Goal: Information Seeking & Learning: Learn about a topic

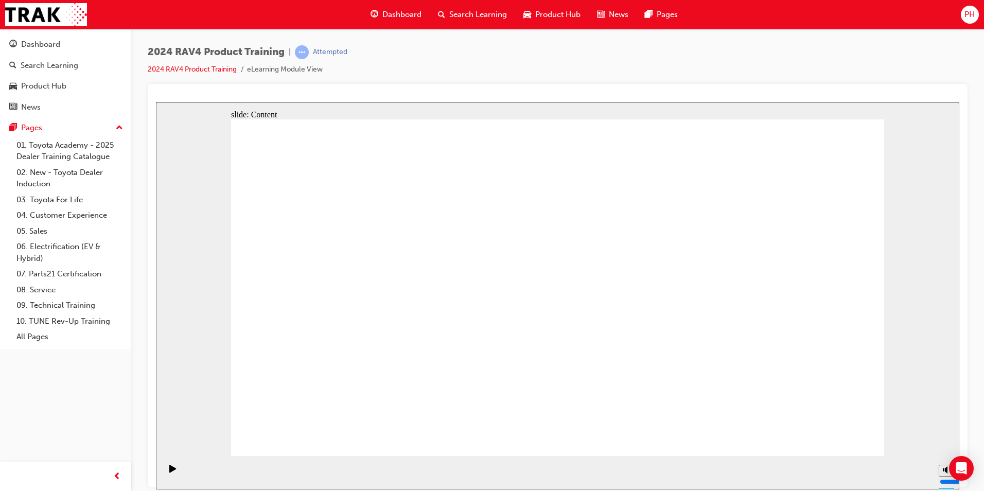
drag, startPoint x: 554, startPoint y: 449, endPoint x: 549, endPoint y: 440, distance: 10.6
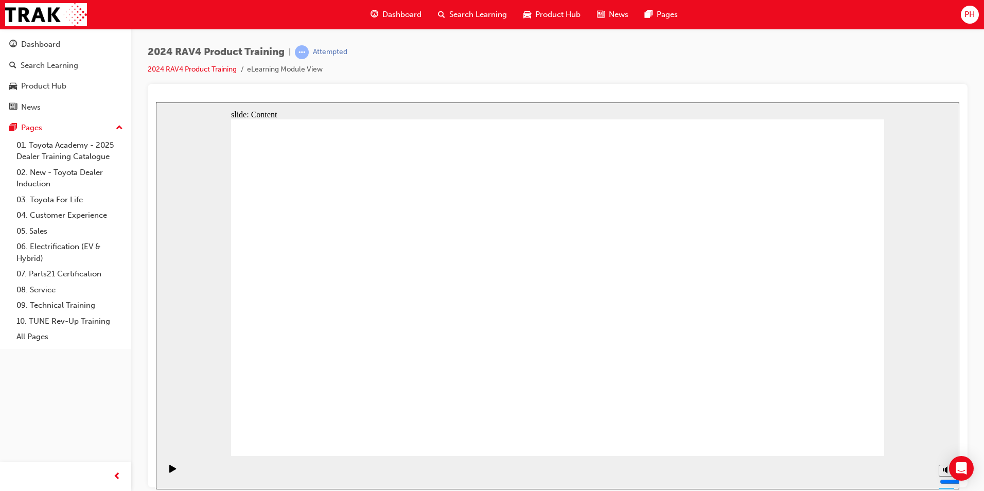
radio input "true"
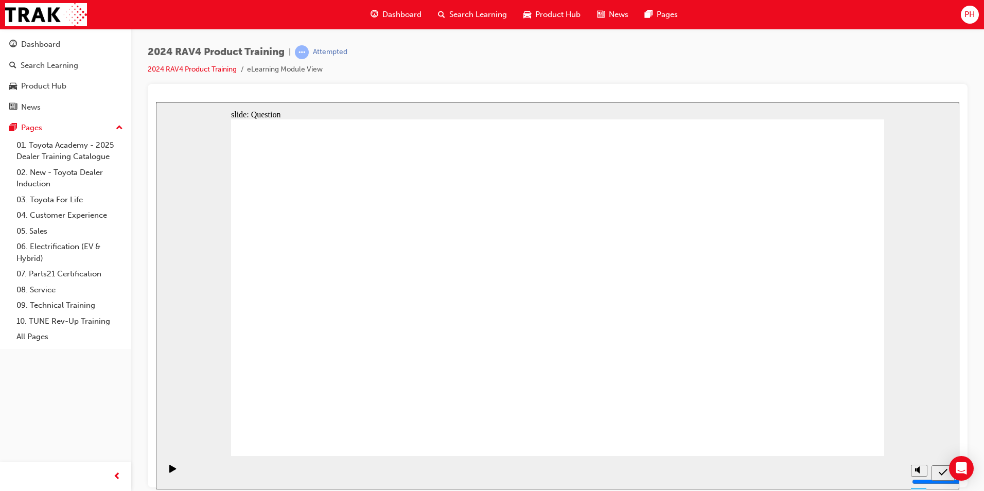
radio input "true"
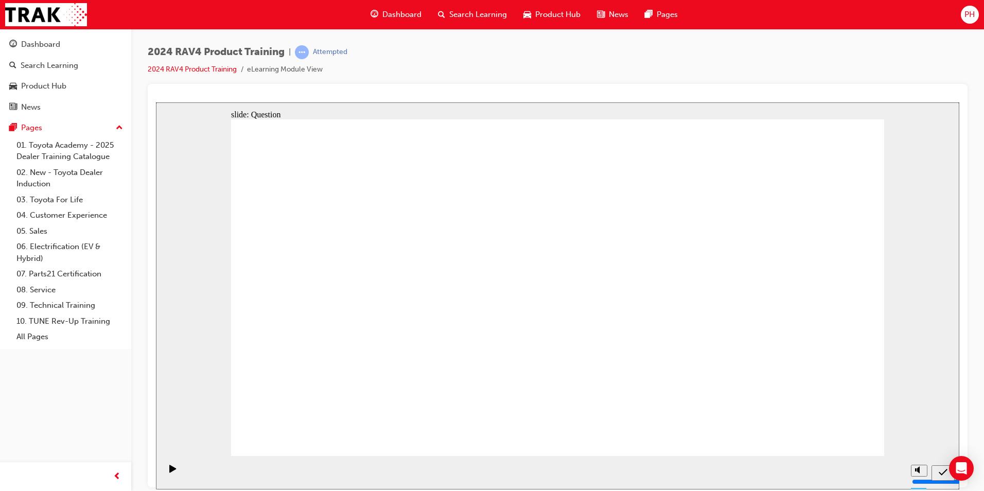
radio input "true"
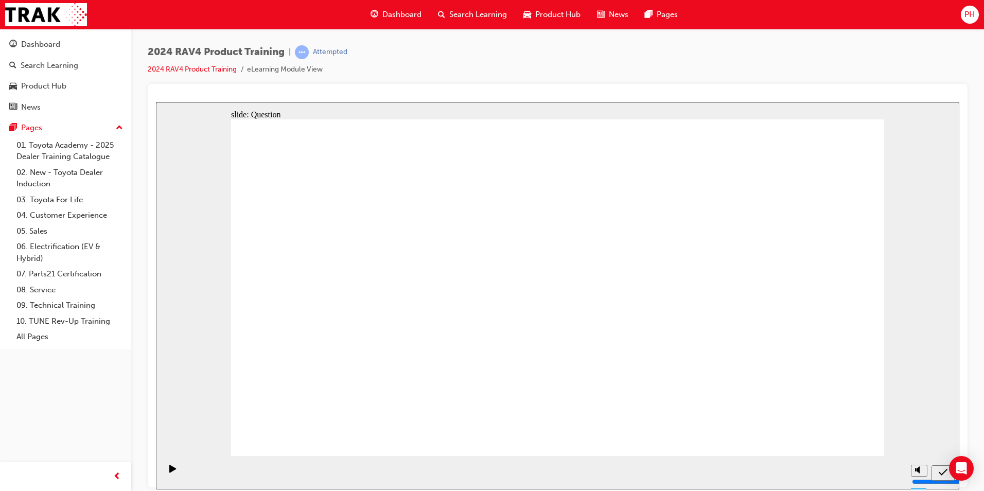
radio input "true"
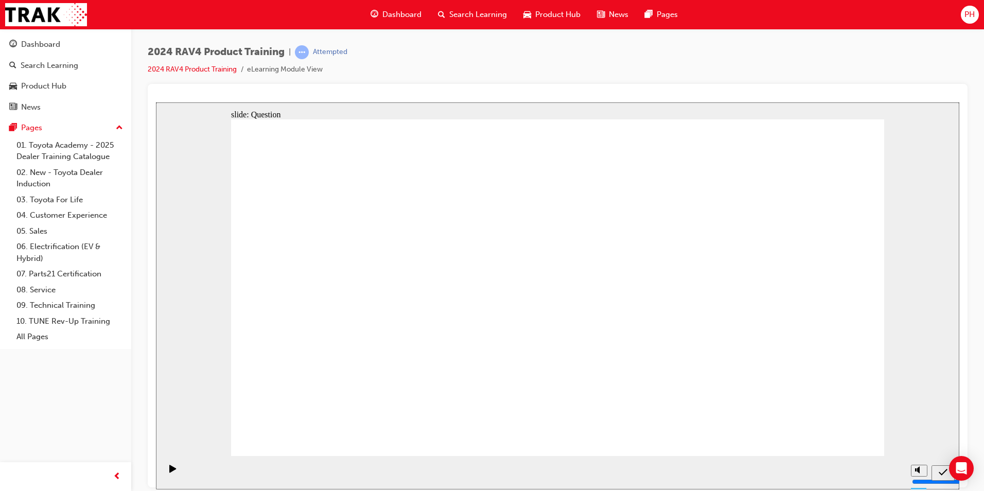
drag, startPoint x: 357, startPoint y: 382, endPoint x: 517, endPoint y: 311, distance: 174.6
drag, startPoint x: 584, startPoint y: 272, endPoint x: 314, endPoint y: 377, distance: 288.9
drag, startPoint x: 756, startPoint y: 257, endPoint x: 500, endPoint y: 352, distance: 273.4
drag, startPoint x: 380, startPoint y: 259, endPoint x: 626, endPoint y: 373, distance: 271.2
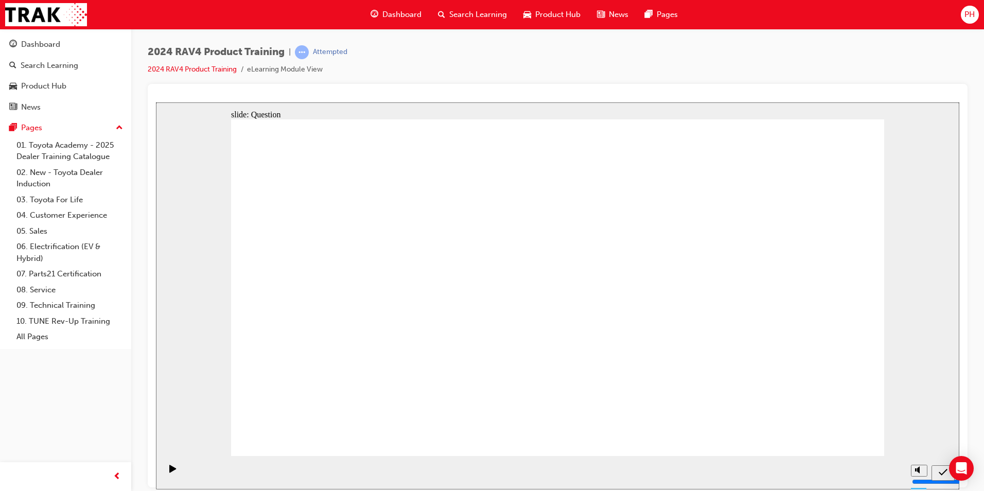
drag, startPoint x: 485, startPoint y: 267, endPoint x: 736, endPoint y: 370, distance: 271.8
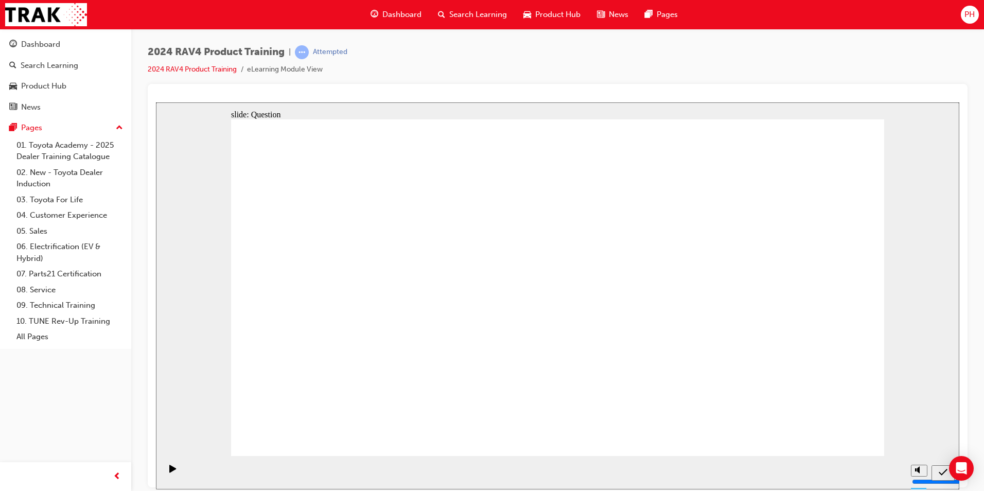
radio input "true"
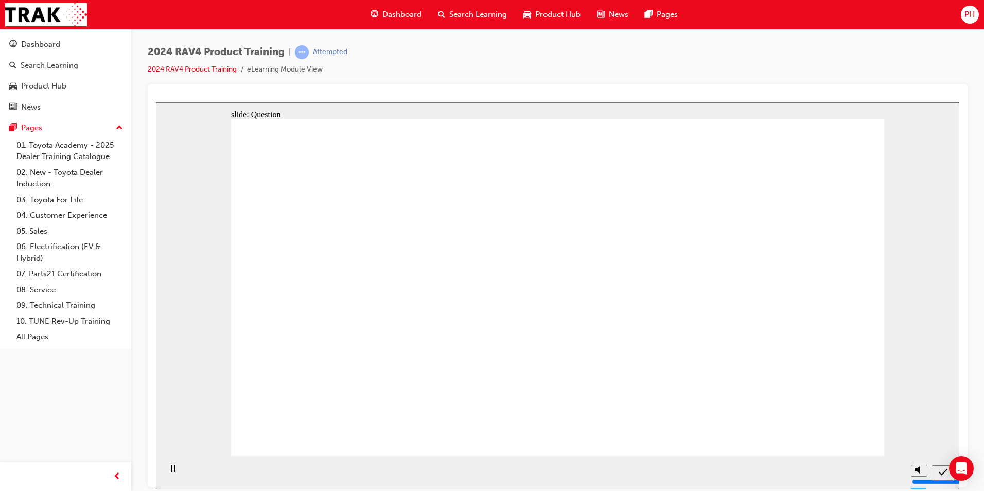
radio input "true"
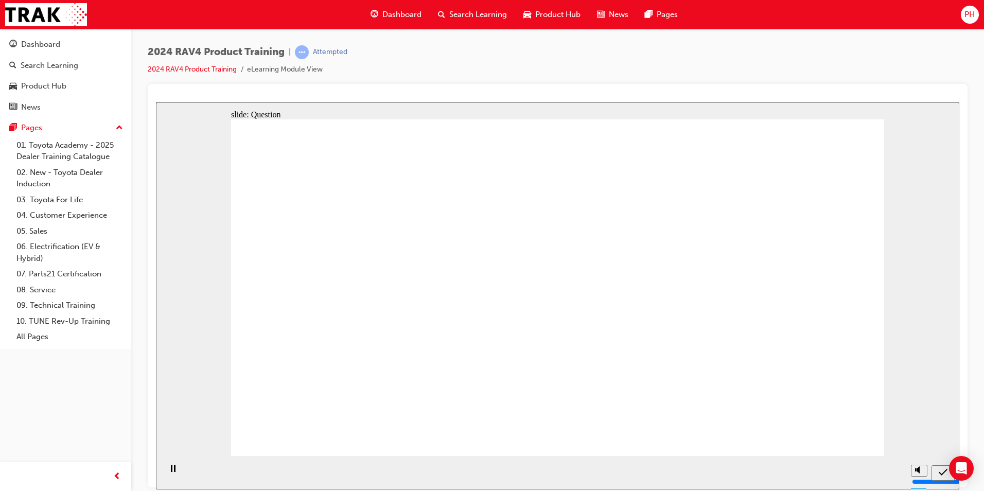
radio input "true"
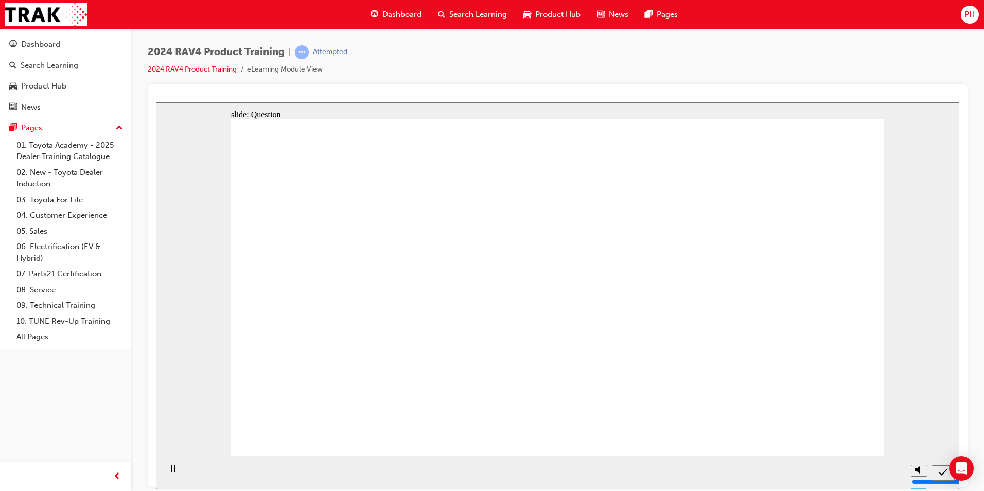
drag, startPoint x: 605, startPoint y: 267, endPoint x: 383, endPoint y: 355, distance: 237.9
drag, startPoint x: 750, startPoint y: 270, endPoint x: 479, endPoint y: 360, distance: 285.9
drag, startPoint x: 476, startPoint y: 272, endPoint x: 736, endPoint y: 367, distance: 276.7
drag, startPoint x: 329, startPoint y: 251, endPoint x: 580, endPoint y: 349, distance: 269.4
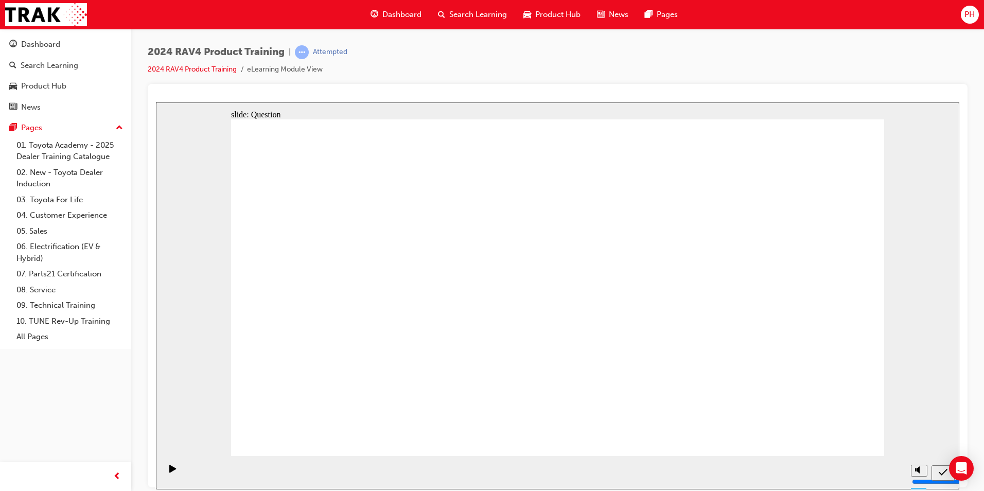
radio input "true"
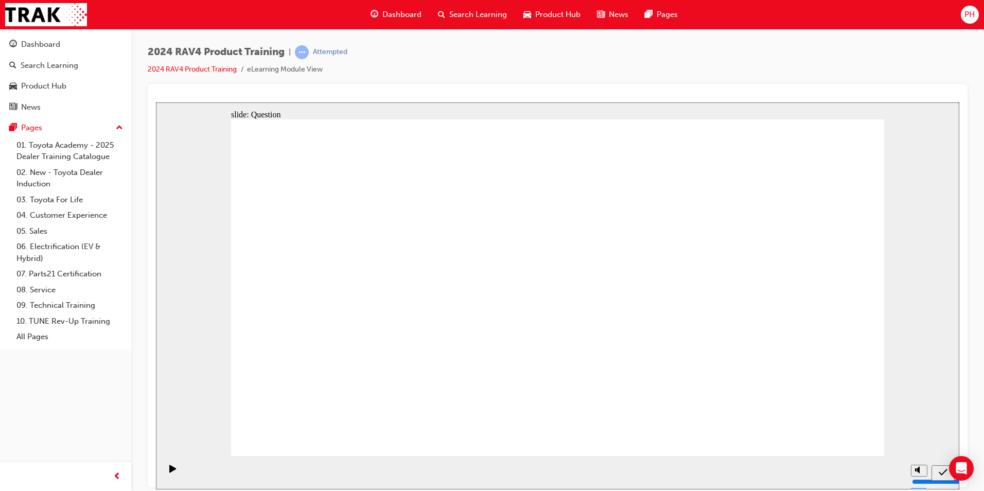
radio input "true"
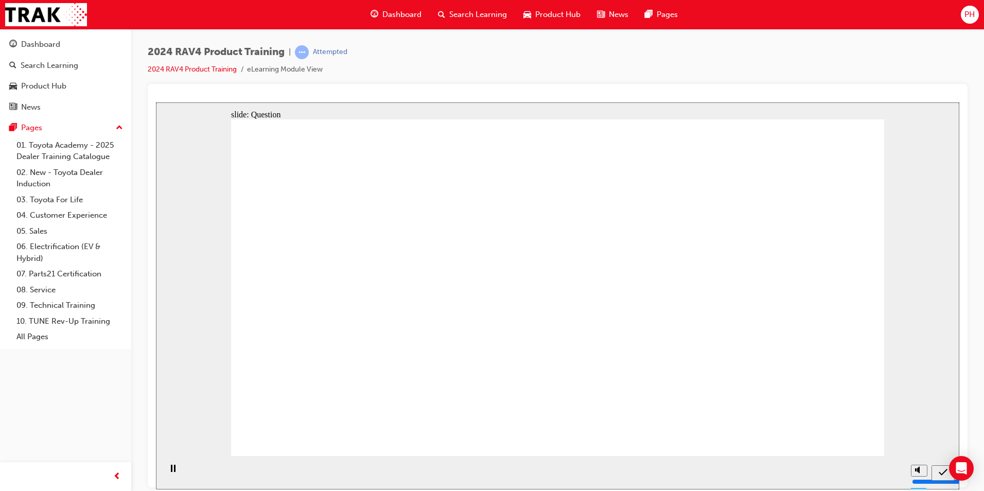
radio input "true"
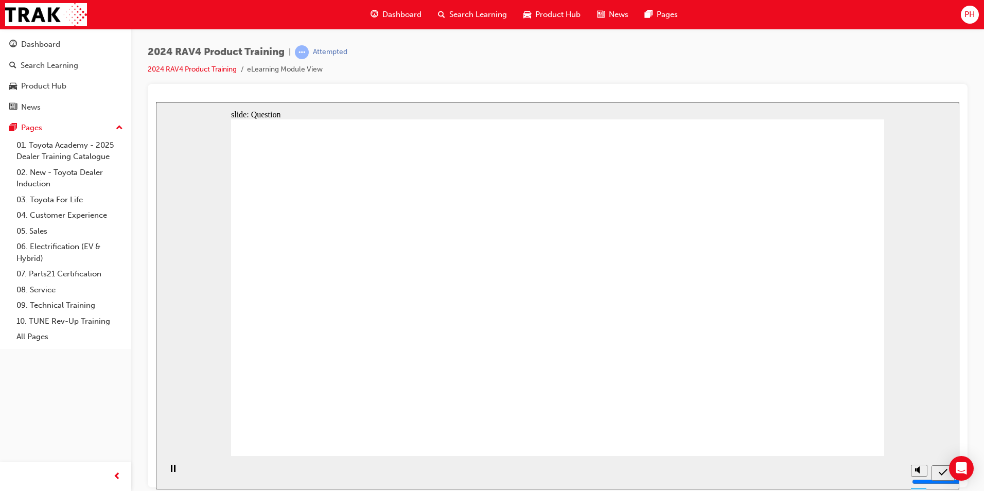
radio input "true"
drag, startPoint x: 621, startPoint y: 268, endPoint x: 380, endPoint y: 369, distance: 261.5
drag, startPoint x: 763, startPoint y: 255, endPoint x: 497, endPoint y: 367, distance: 288.5
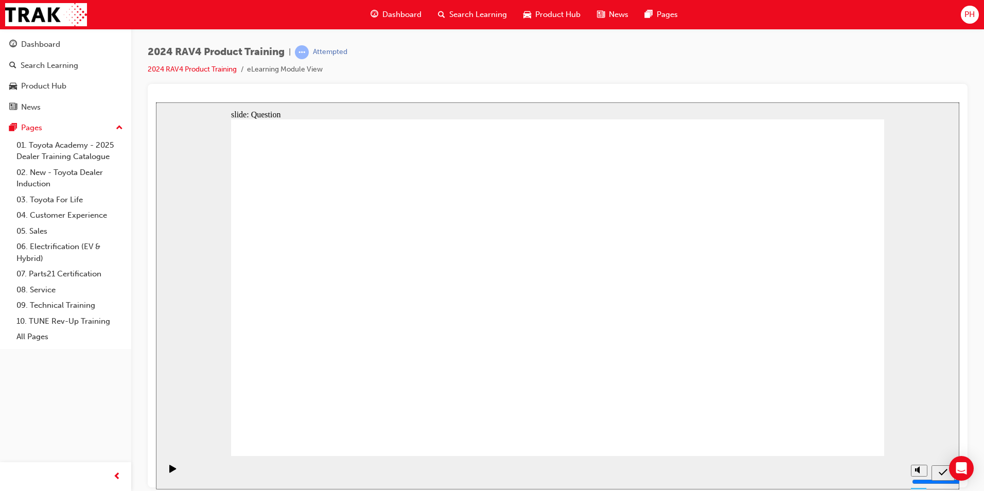
drag, startPoint x: 487, startPoint y: 279, endPoint x: 731, endPoint y: 378, distance: 263.4
drag, startPoint x: 374, startPoint y: 251, endPoint x: 636, endPoint y: 361, distance: 283.9
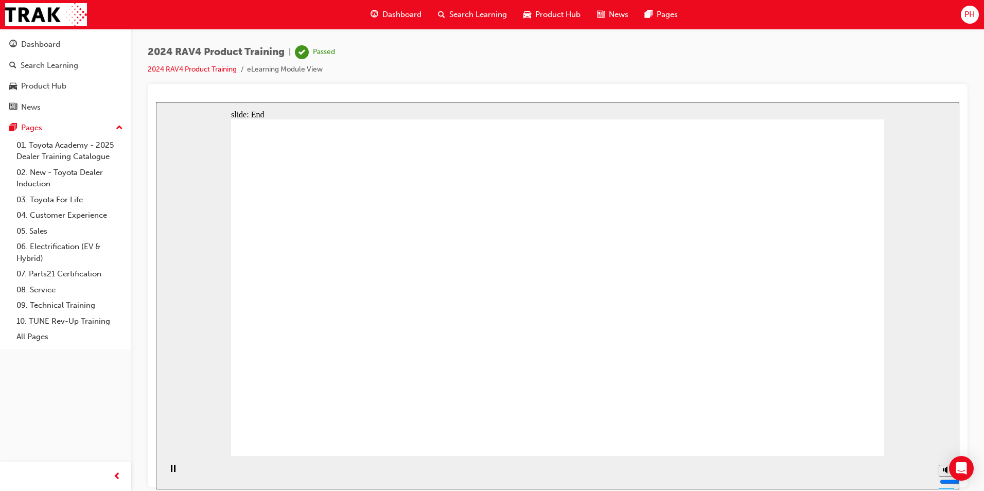
click at [410, 13] on span "Dashboard" at bounding box center [401, 15] width 39 height 12
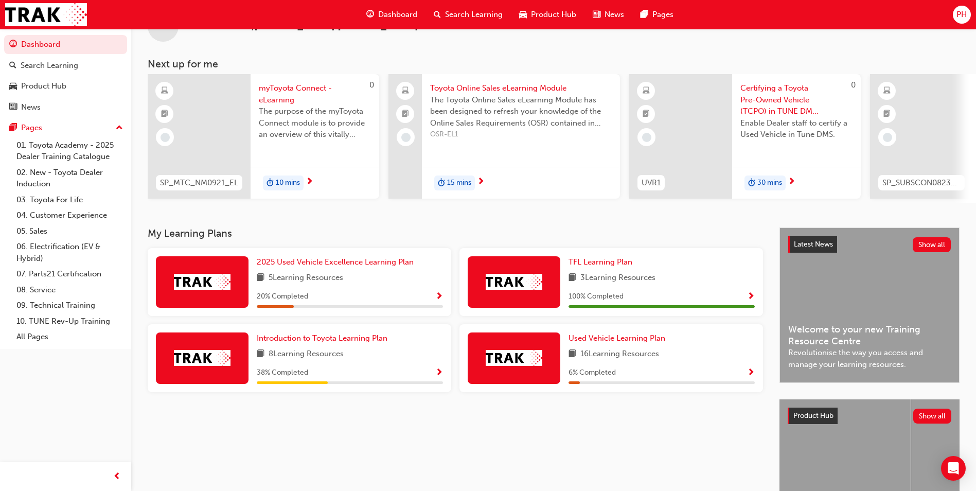
scroll to position [51, 0]
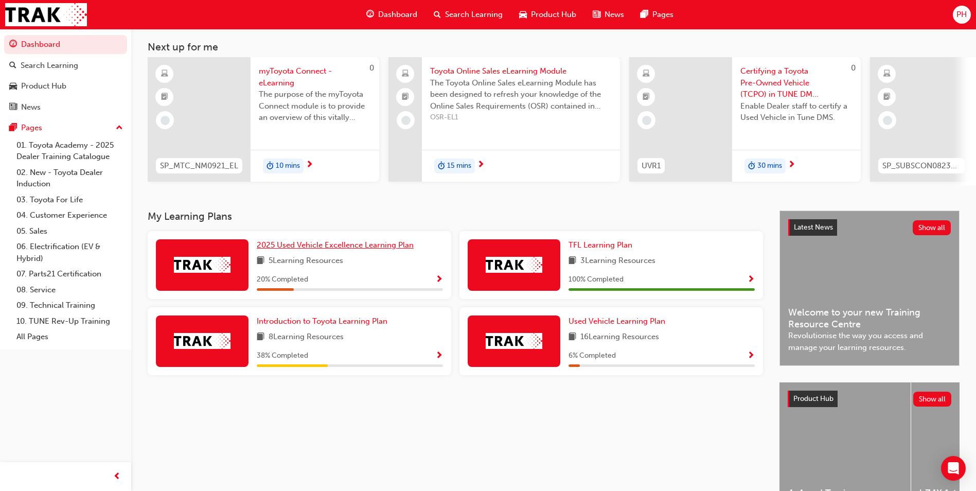
click at [333, 250] on span "2025 Used Vehicle Excellence Learning Plan" at bounding box center [335, 244] width 157 height 9
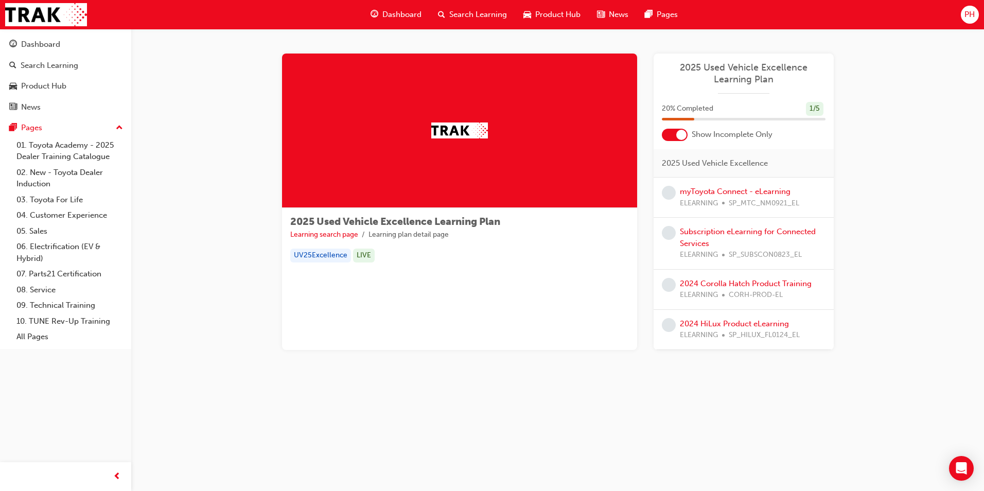
click at [826, 104] on div "20 % Completed 1 / 5" at bounding box center [744, 115] width 180 height 27
click at [820, 104] on div "1 / 5" at bounding box center [814, 109] width 17 height 14
click at [677, 131] on div at bounding box center [675, 135] width 26 height 12
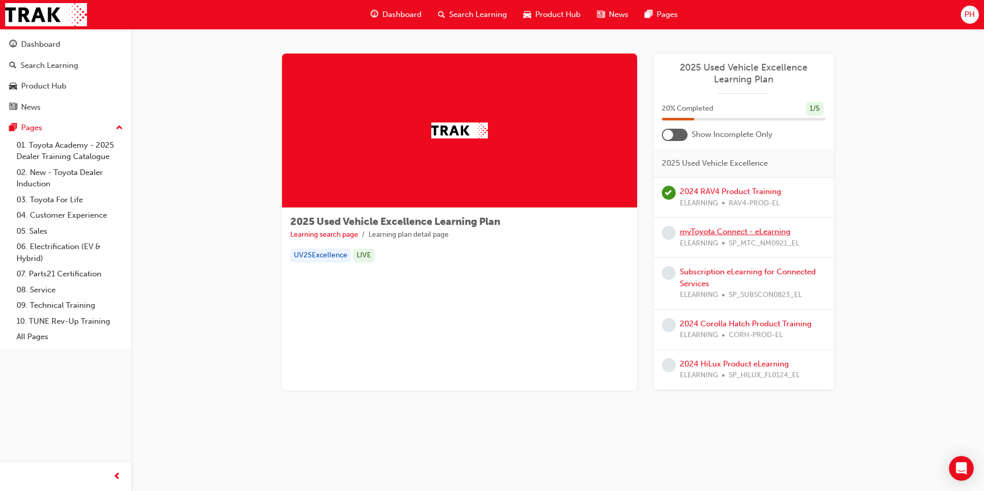
click at [756, 233] on link "myToyota Connect - eLearning" at bounding box center [735, 231] width 111 height 9
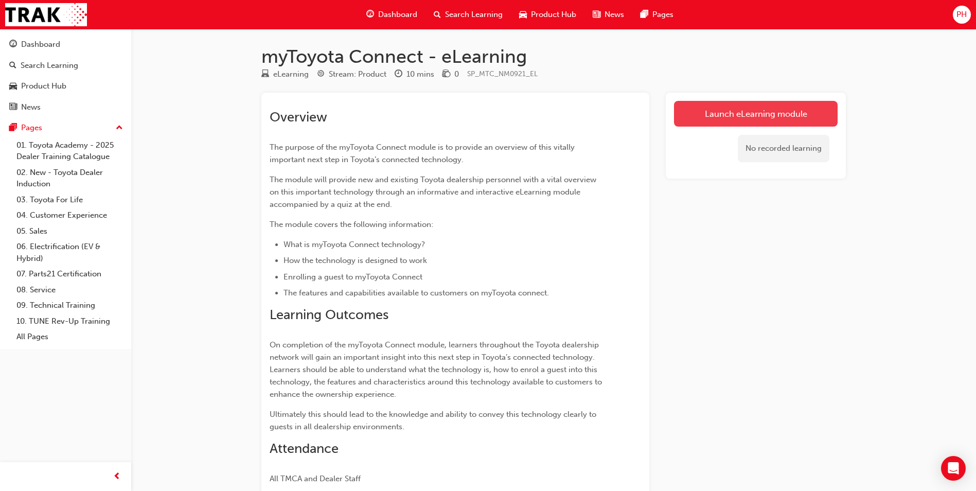
click at [744, 122] on link "Launch eLearning module" at bounding box center [756, 114] width 164 height 26
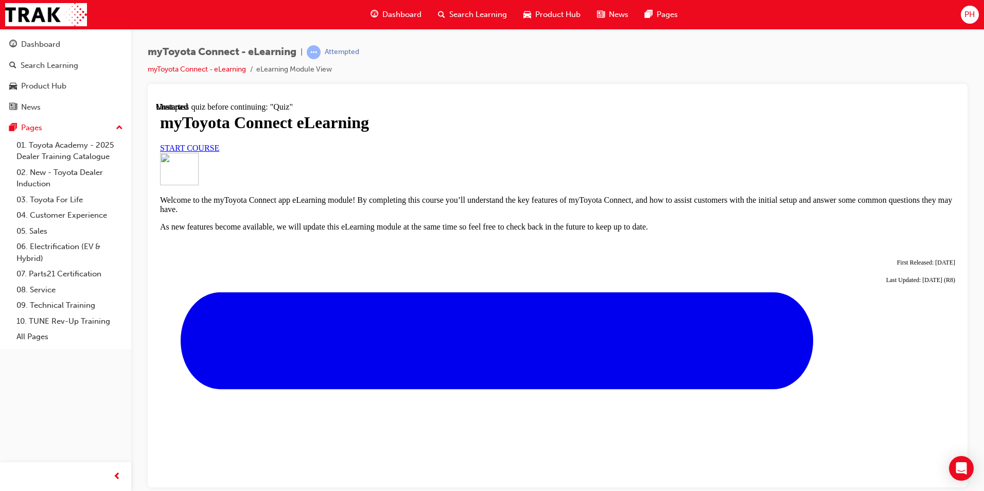
scroll to position [340, 0]
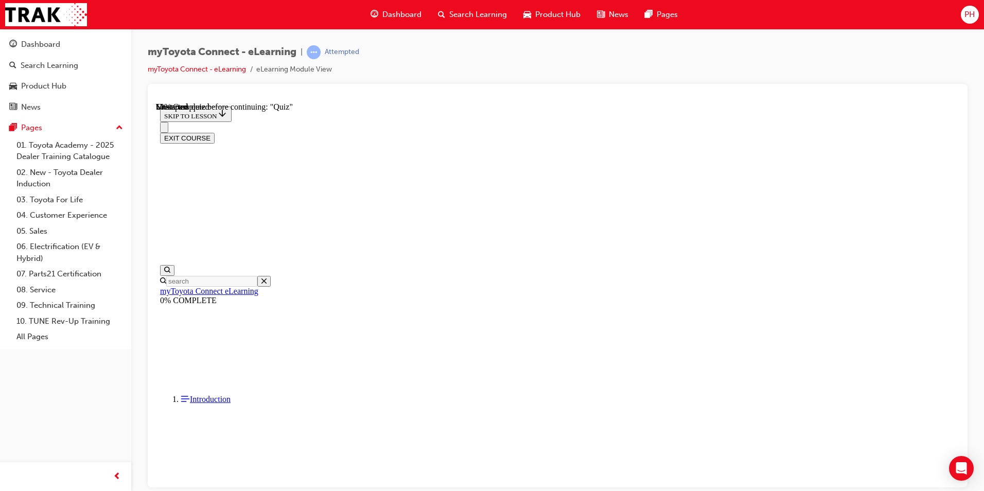
scroll to position [186, 0]
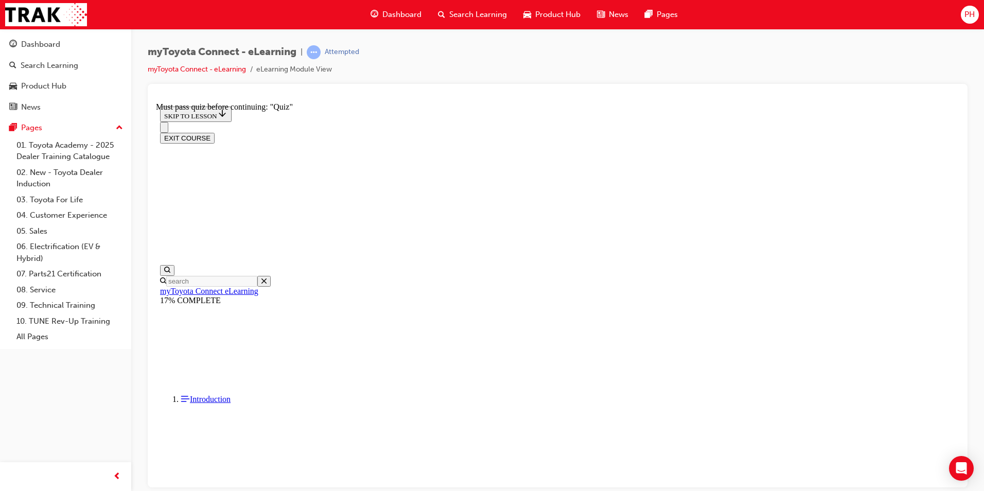
drag, startPoint x: 843, startPoint y: 358, endPoint x: 796, endPoint y: 344, distance: 49.7
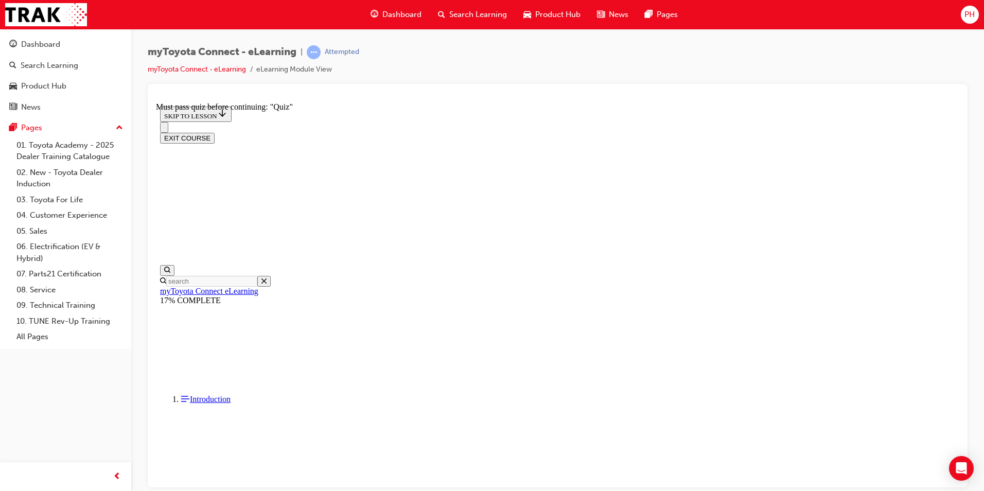
drag, startPoint x: 402, startPoint y: 447, endPoint x: 438, endPoint y: 426, distance: 42.4
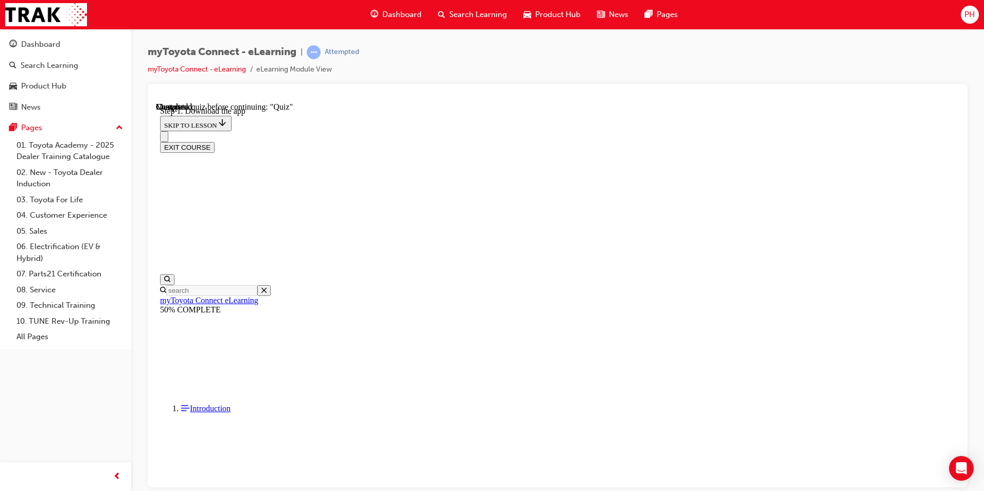
scroll to position [208, 0]
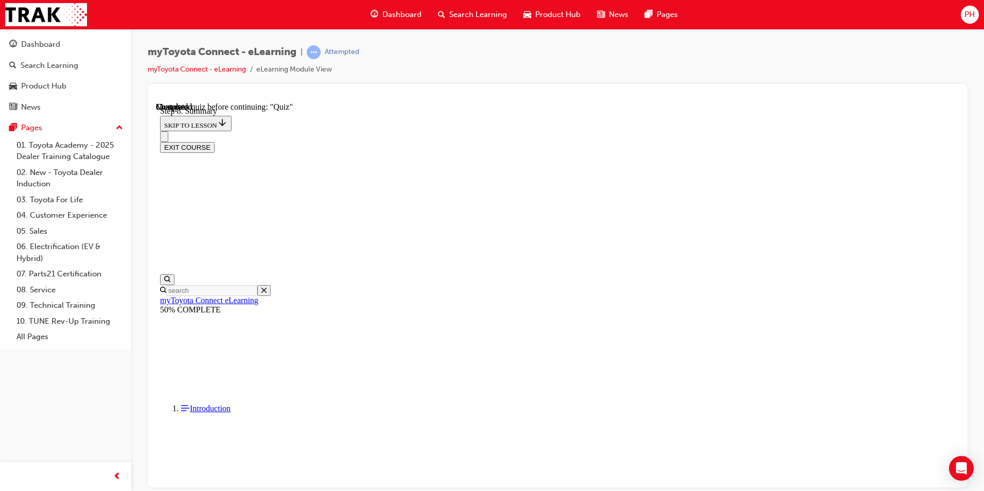
scroll to position [419, 0]
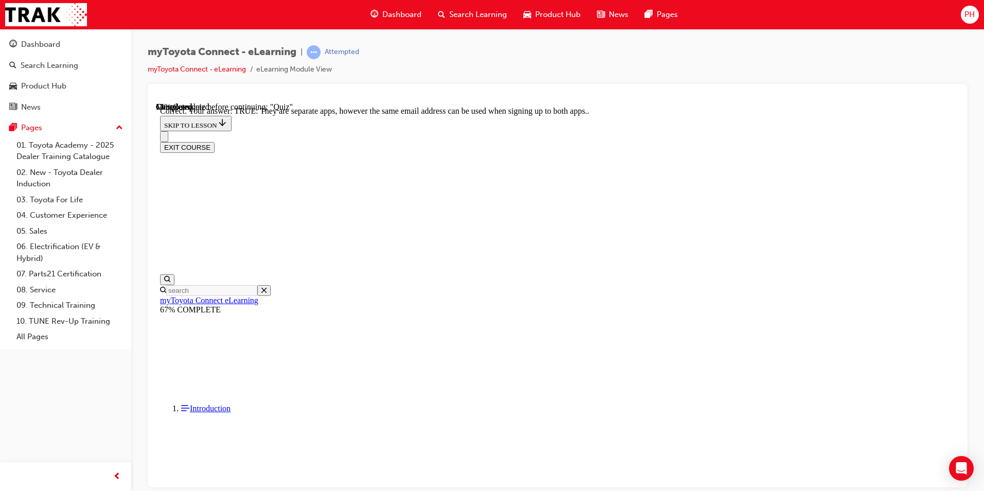
scroll to position [103, 0]
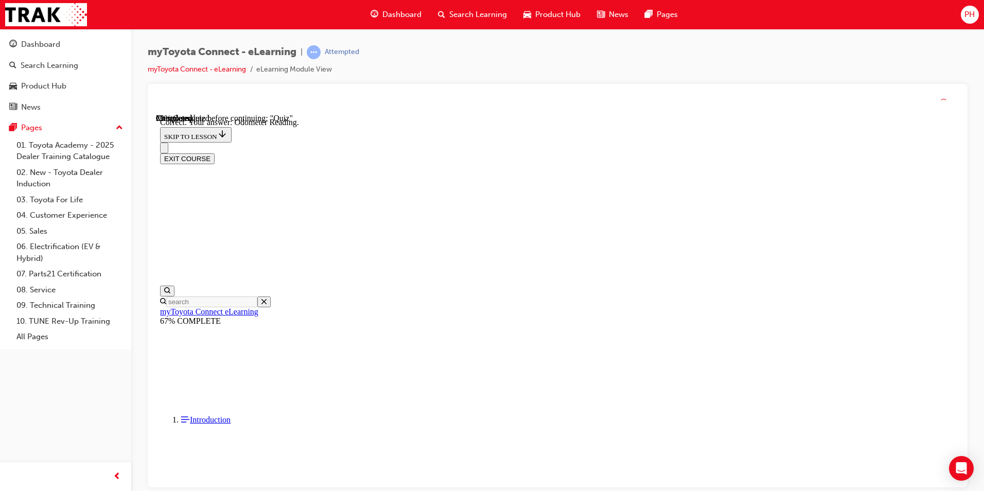
scroll to position [182, 0]
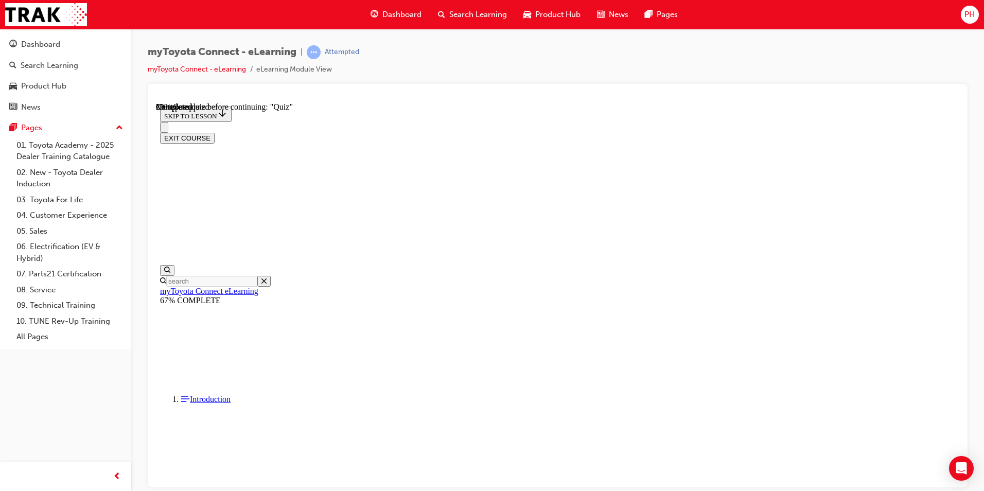
scroll to position [67, 0]
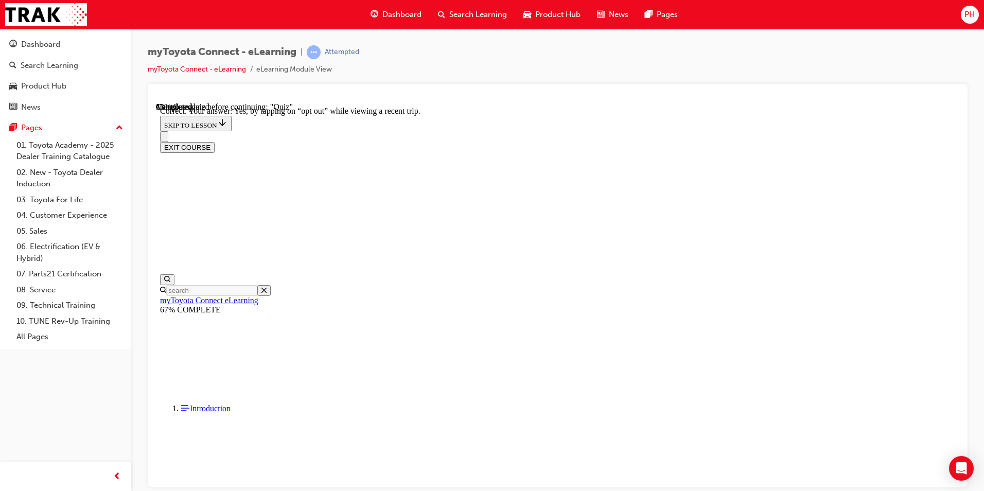
scroll to position [100, 0]
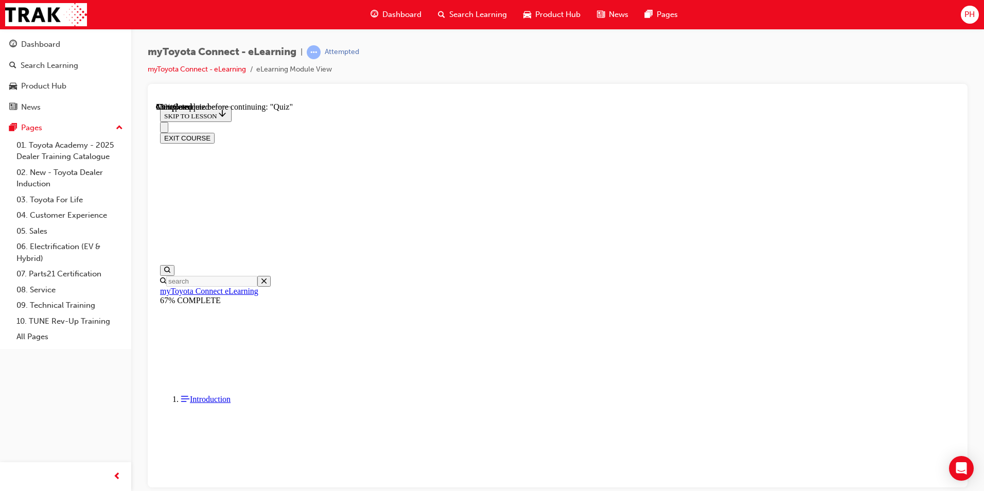
scroll to position [89, 0]
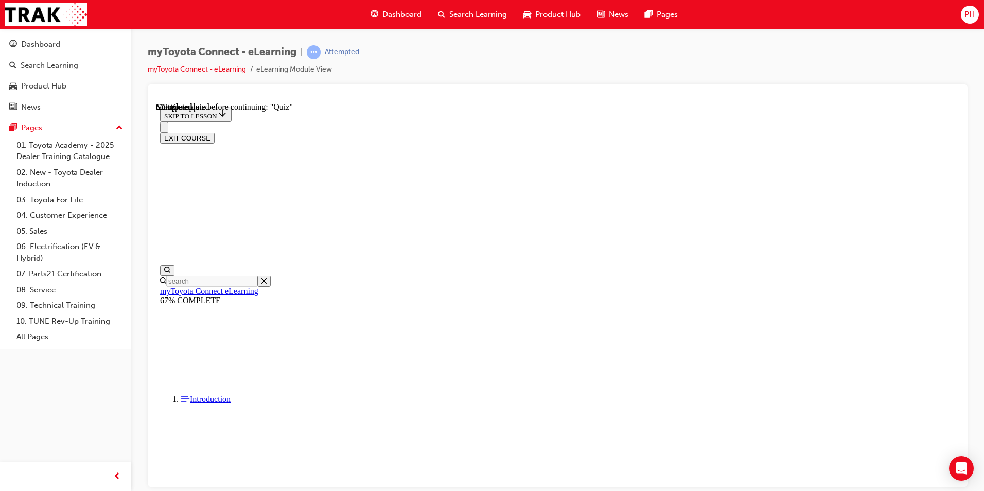
scroll to position [115, 0]
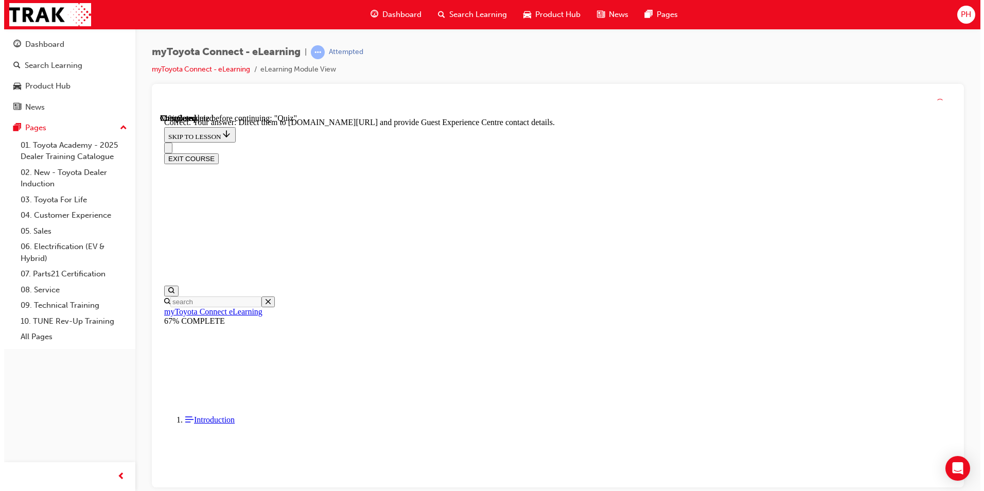
scroll to position [192, 0]
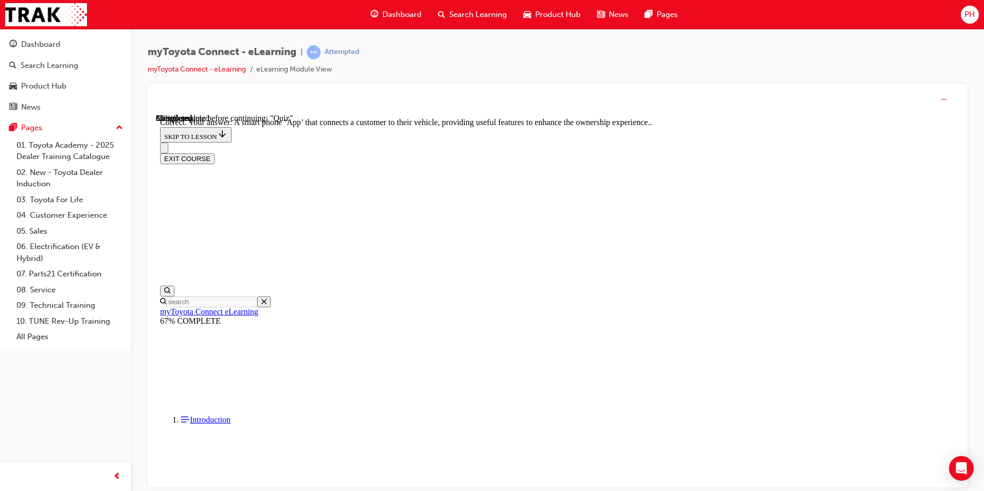
scroll to position [172, 0]
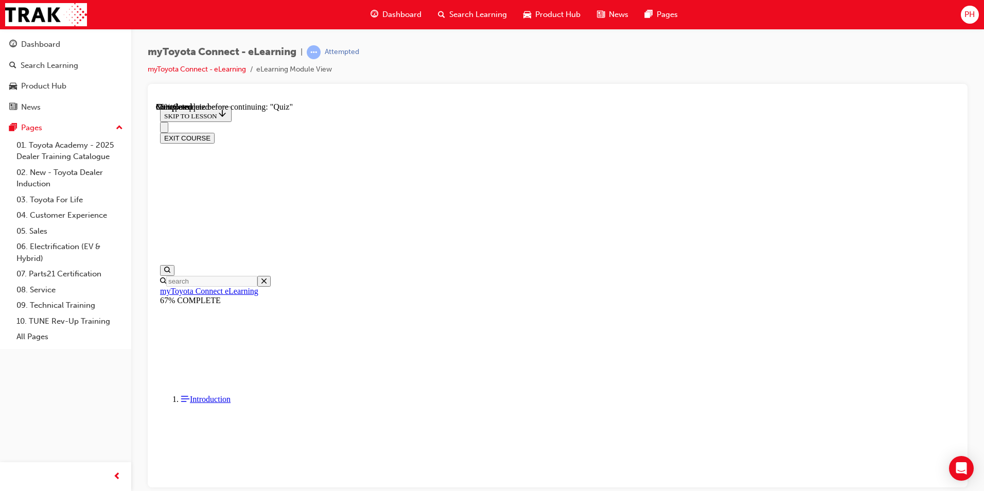
scroll to position [155, 0]
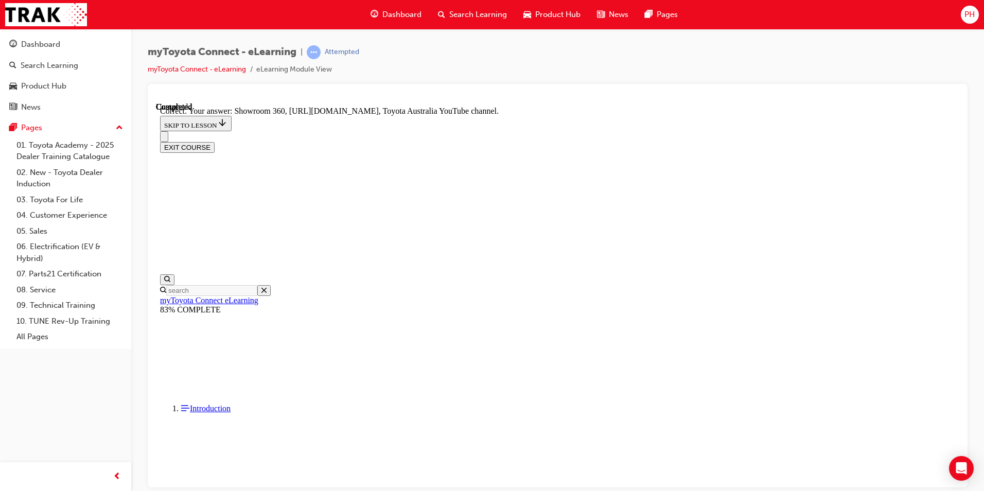
scroll to position [192, 0]
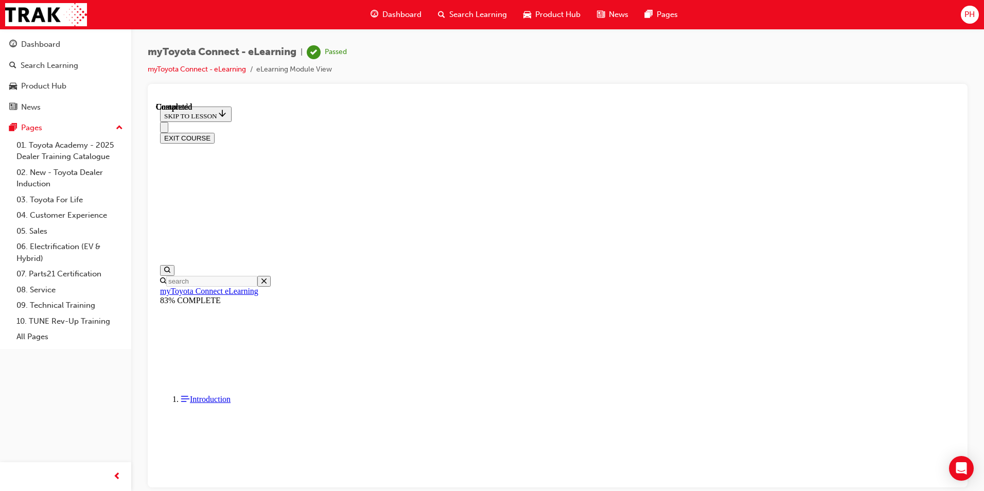
scroll to position [172, 0]
drag, startPoint x: 636, startPoint y: 468, endPoint x: 651, endPoint y: 467, distance: 15.0
click at [215, 132] on button "EXIT COURSE" at bounding box center [187, 137] width 55 height 11
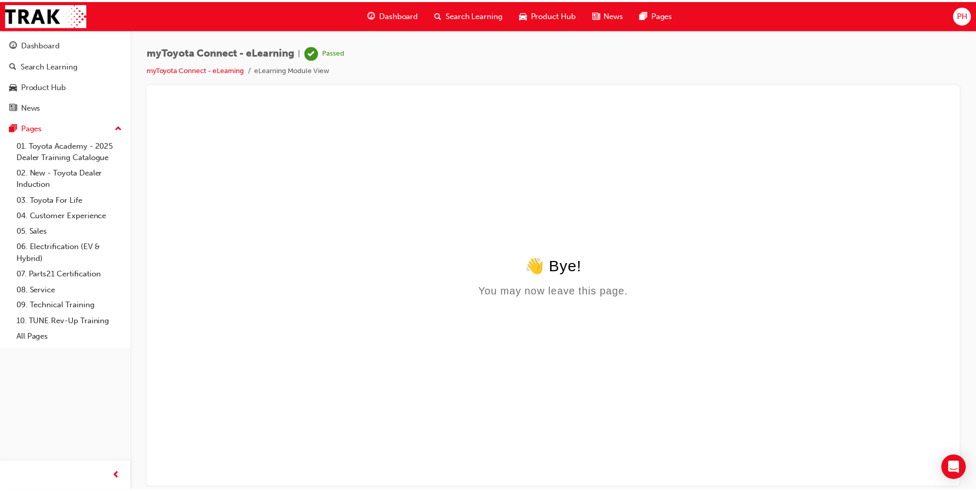
scroll to position [0, 0]
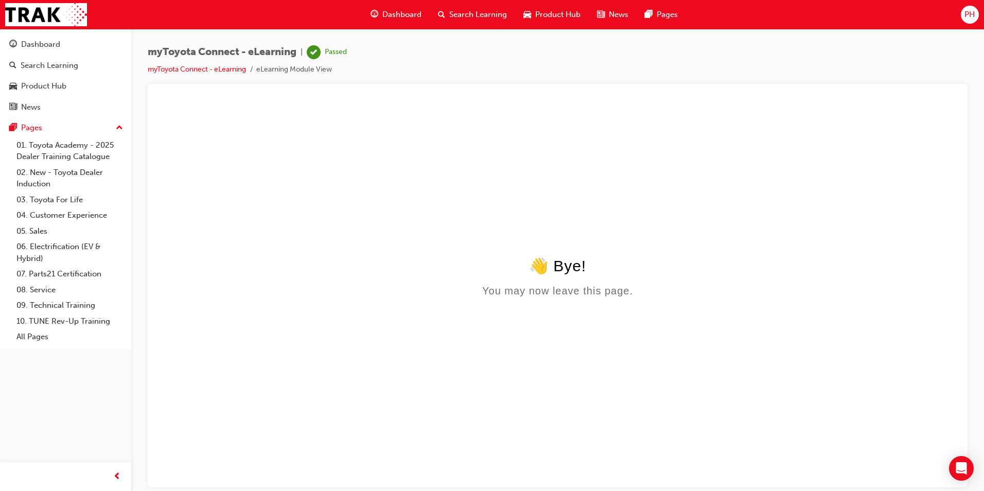
click at [521, 301] on html "👋 Bye! You may now leave this page." at bounding box center [557, 201] width 803 height 199
click at [556, 282] on div "👋 Bye! You may now leave this page." at bounding box center [557, 276] width 795 height 40
click at [416, 15] on span "Dashboard" at bounding box center [401, 15] width 39 height 12
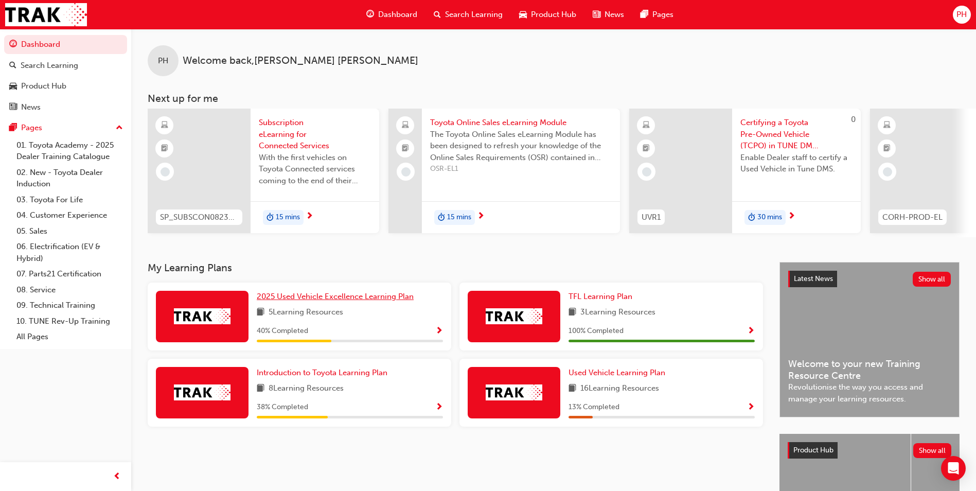
click at [327, 299] on span "2025 Used Vehicle Excellence Learning Plan" at bounding box center [335, 296] width 157 height 9
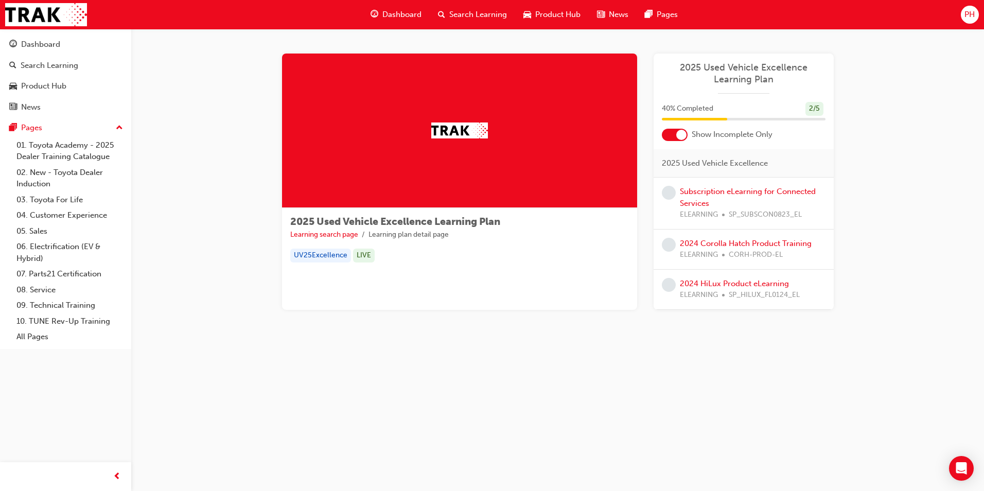
click at [675, 142] on div "2025 Used Vehicle Excellence Learning Plan 40 % Completed 2 / 5 Show Incomplete…" at bounding box center [744, 182] width 180 height 256
click at [674, 133] on div at bounding box center [675, 135] width 26 height 12
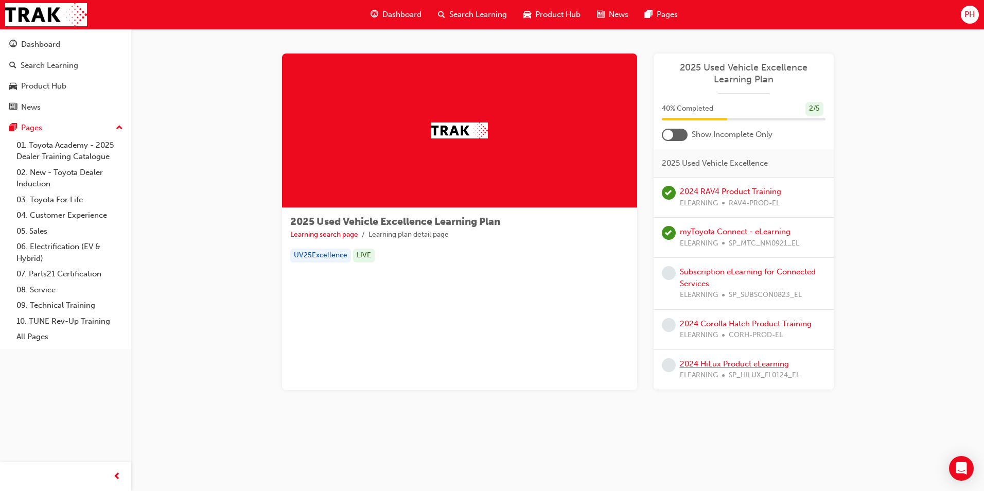
click at [751, 368] on link "2024 HiLux Product eLearning" at bounding box center [734, 363] width 109 height 9
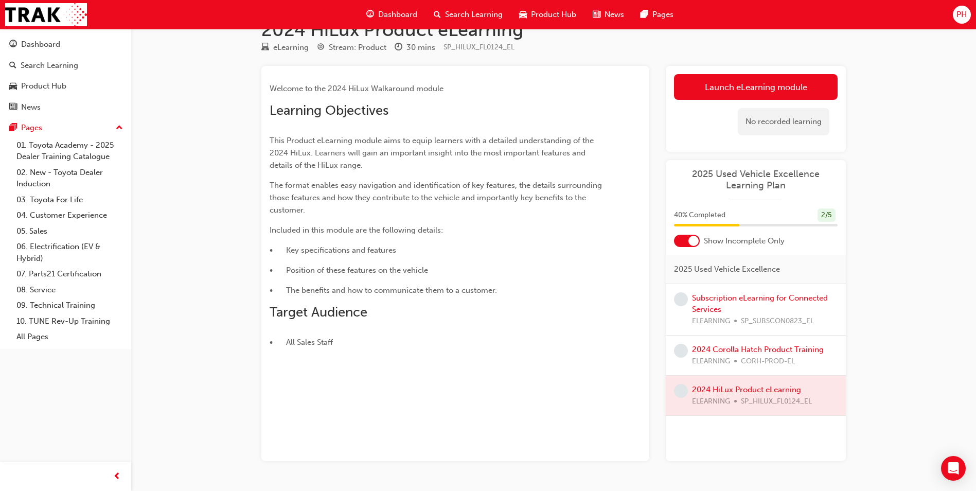
scroll to position [51, 0]
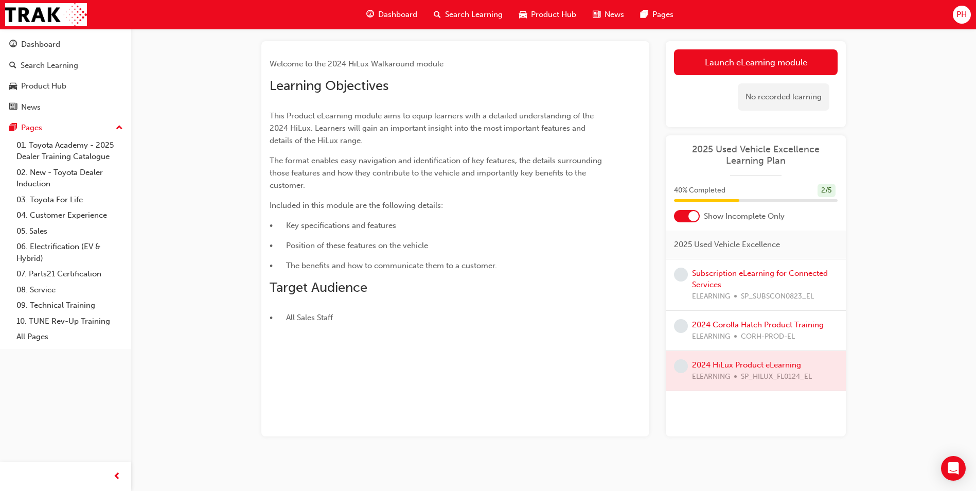
click at [728, 360] on div at bounding box center [756, 371] width 180 height 40
click at [731, 367] on div at bounding box center [756, 371] width 180 height 40
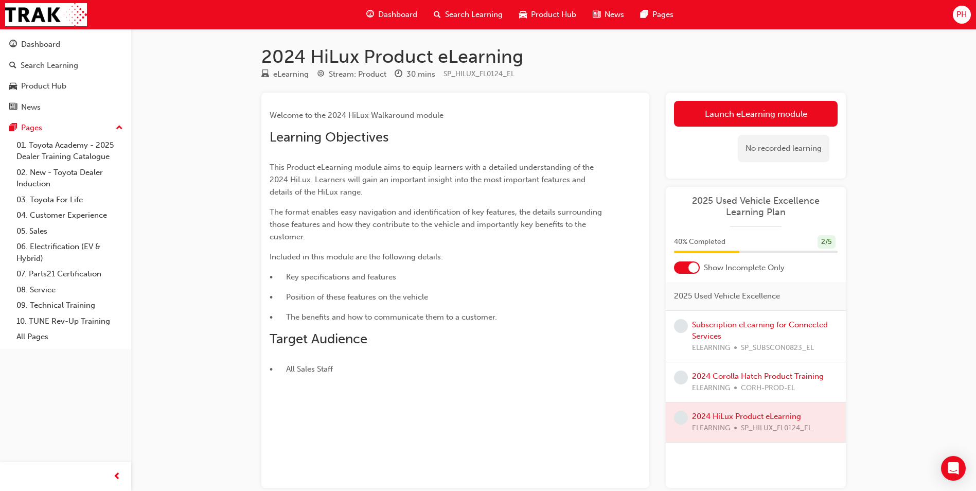
scroll to position [56, 0]
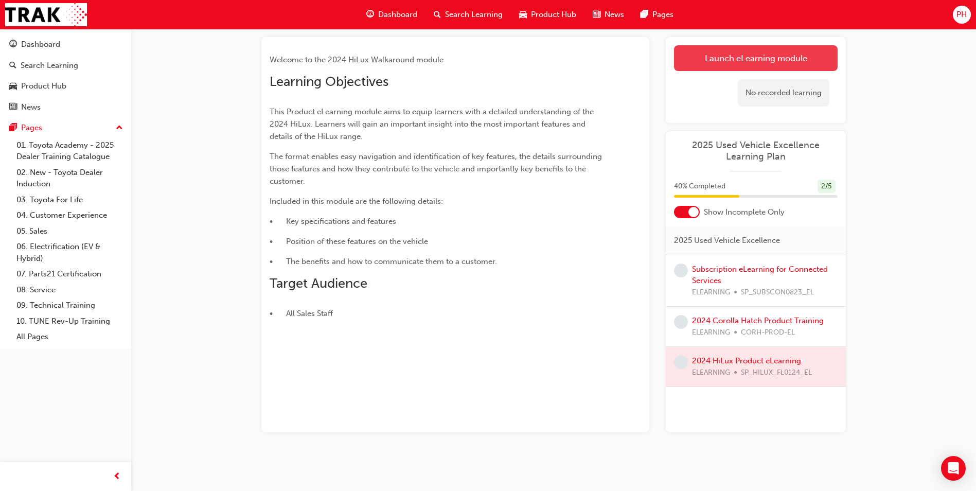
click at [736, 48] on link "Launch eLearning module" at bounding box center [756, 58] width 164 height 26
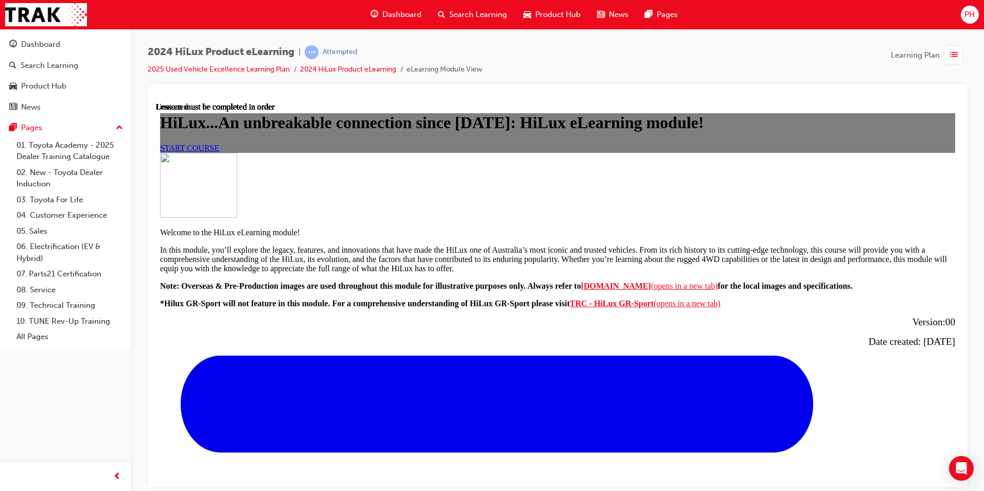
scroll to position [653, 0]
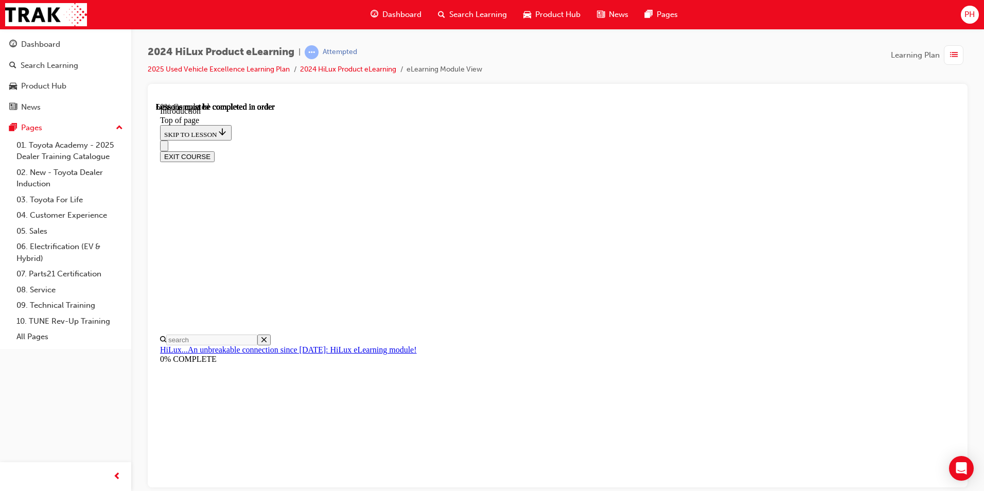
scroll to position [426, 0]
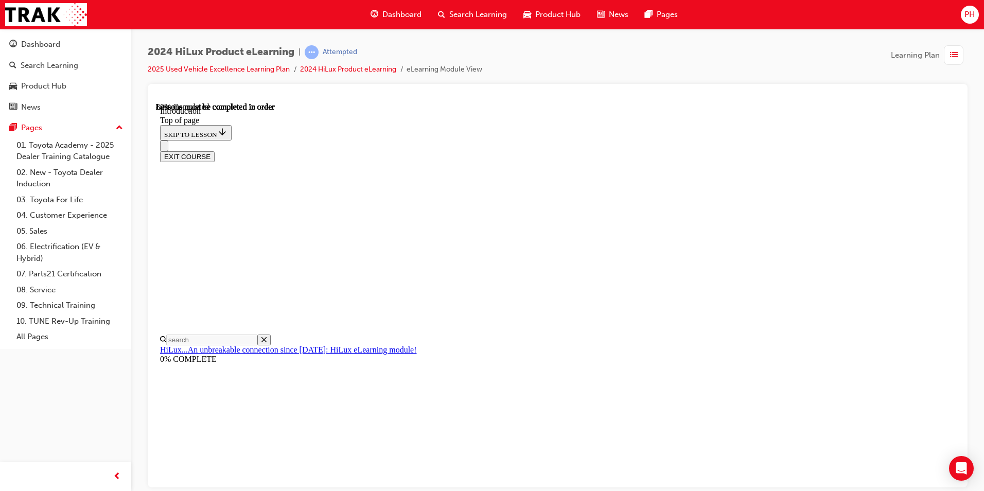
scroll to position [1543, 0]
